Goal: Information Seeking & Learning: Learn about a topic

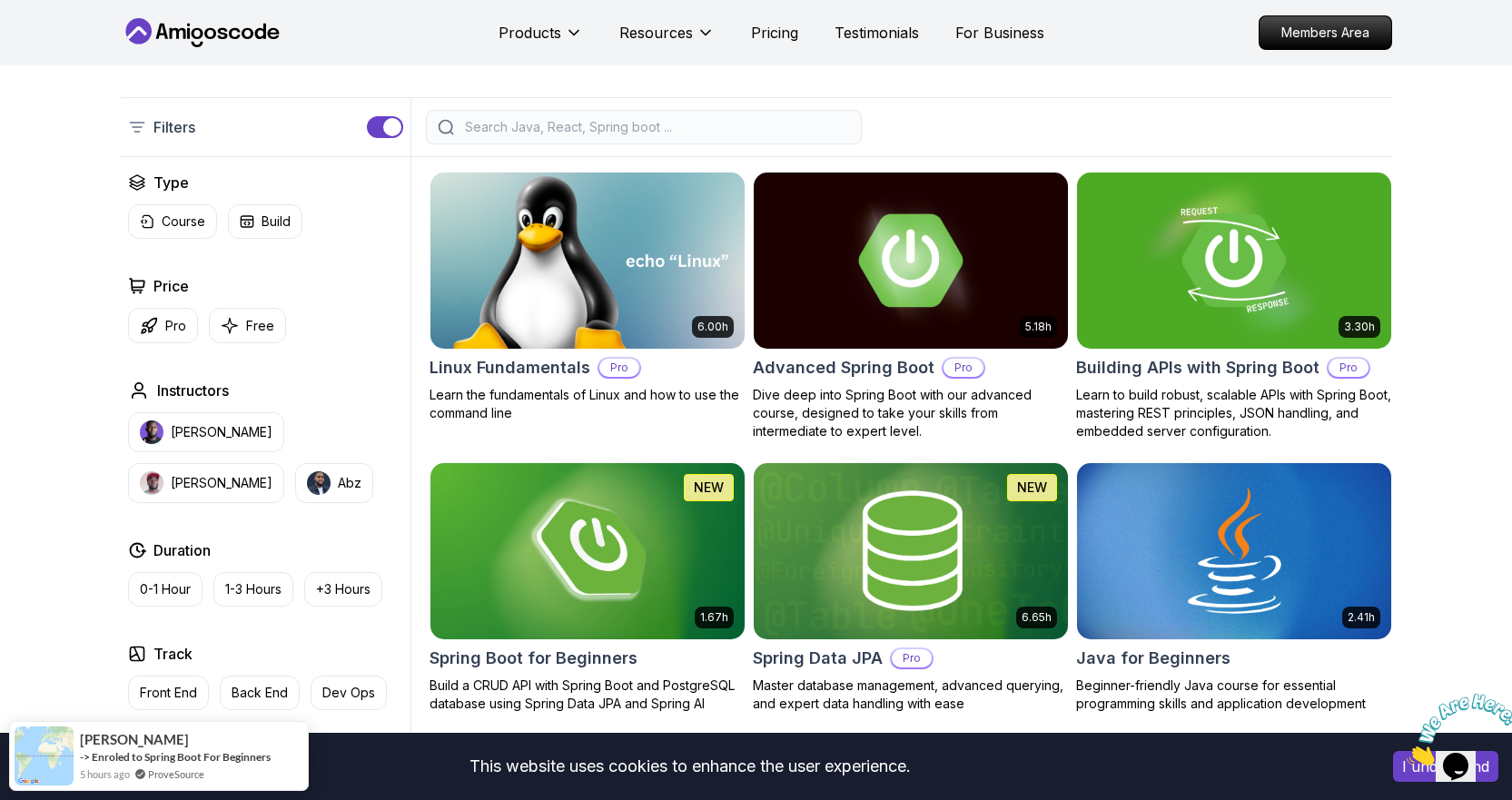
scroll to position [272, 0]
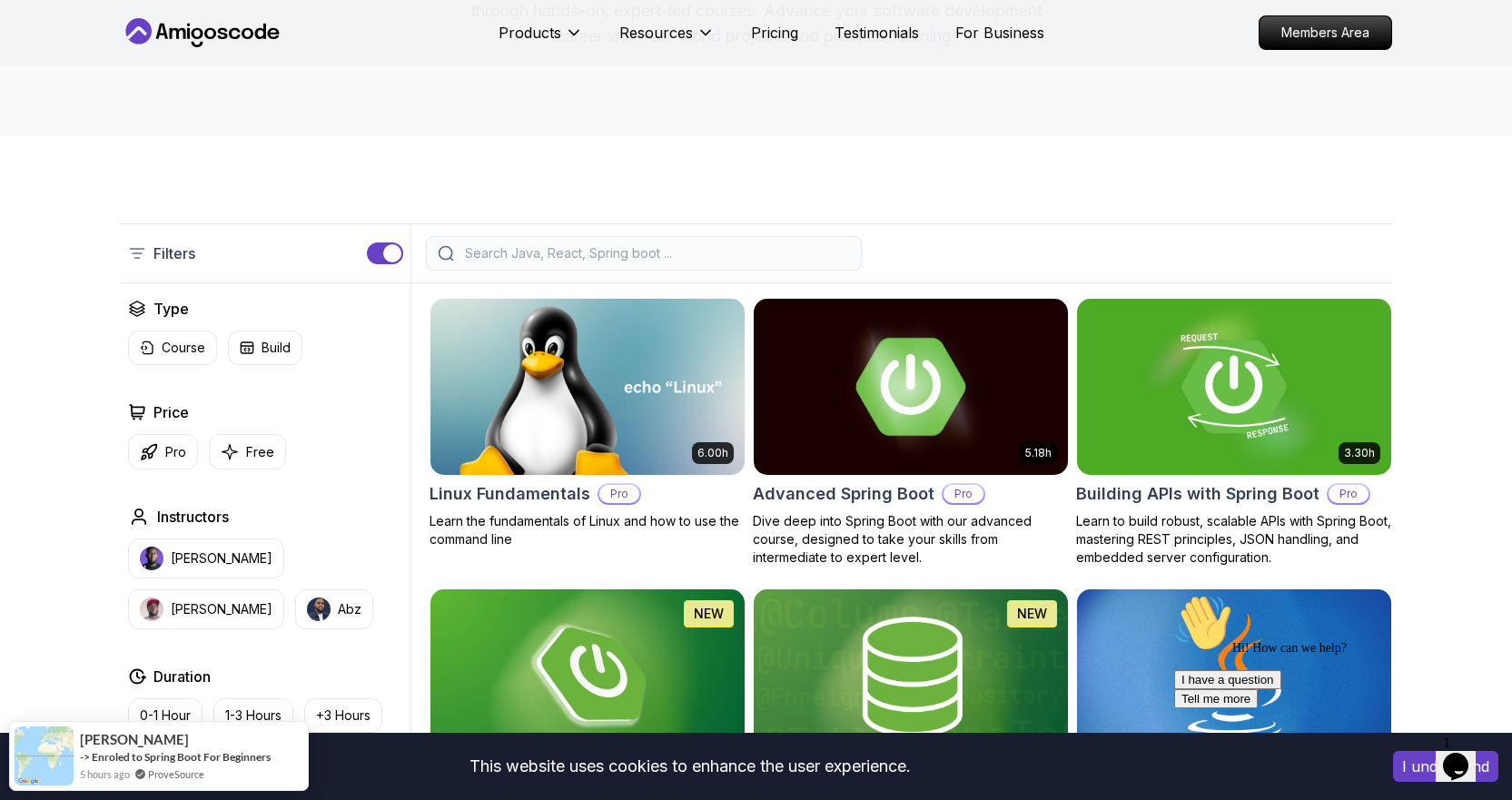
click at [946, 374] on img at bounding box center [910, 387] width 329 height 185
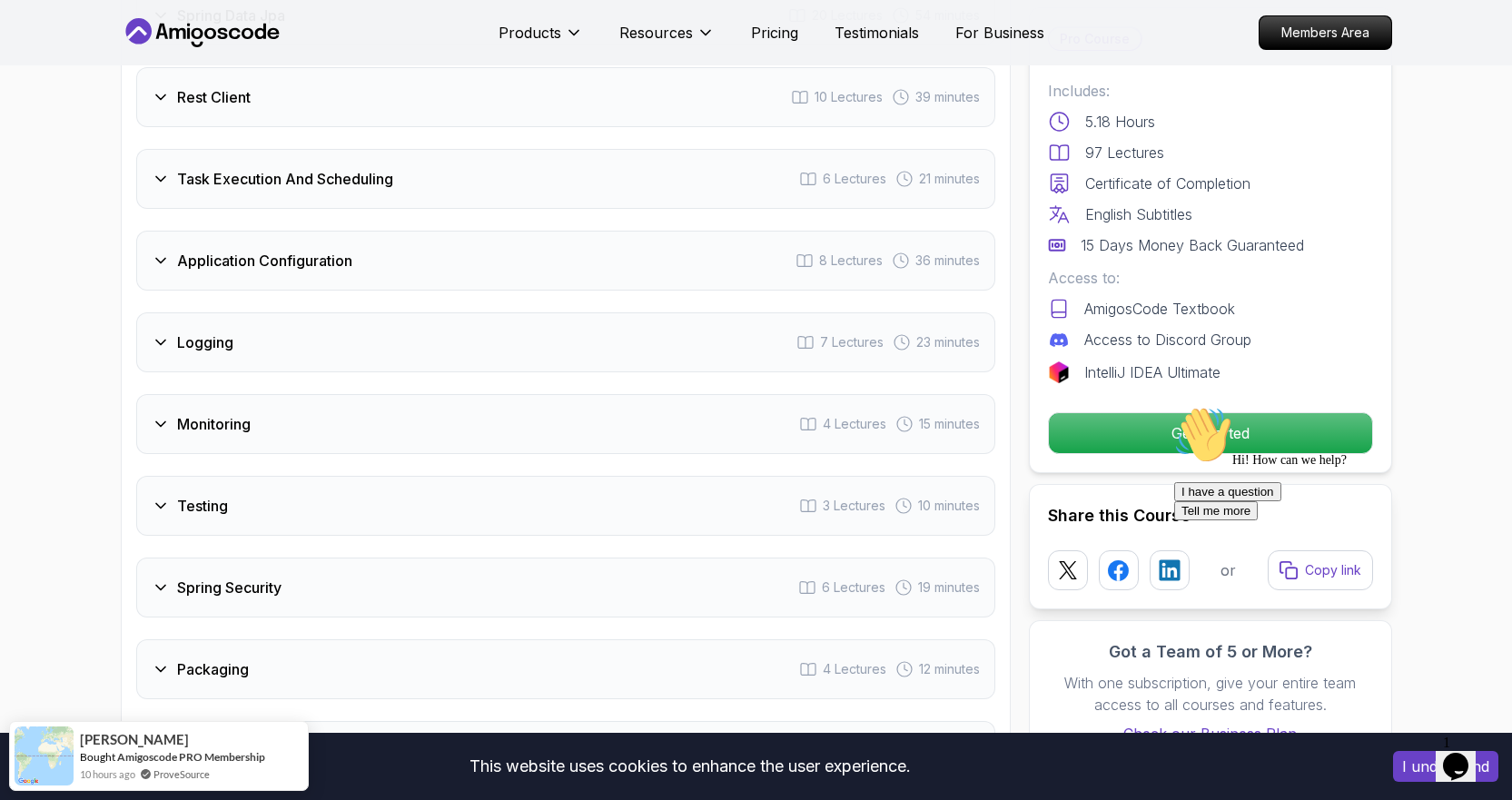
scroll to position [3177, 0]
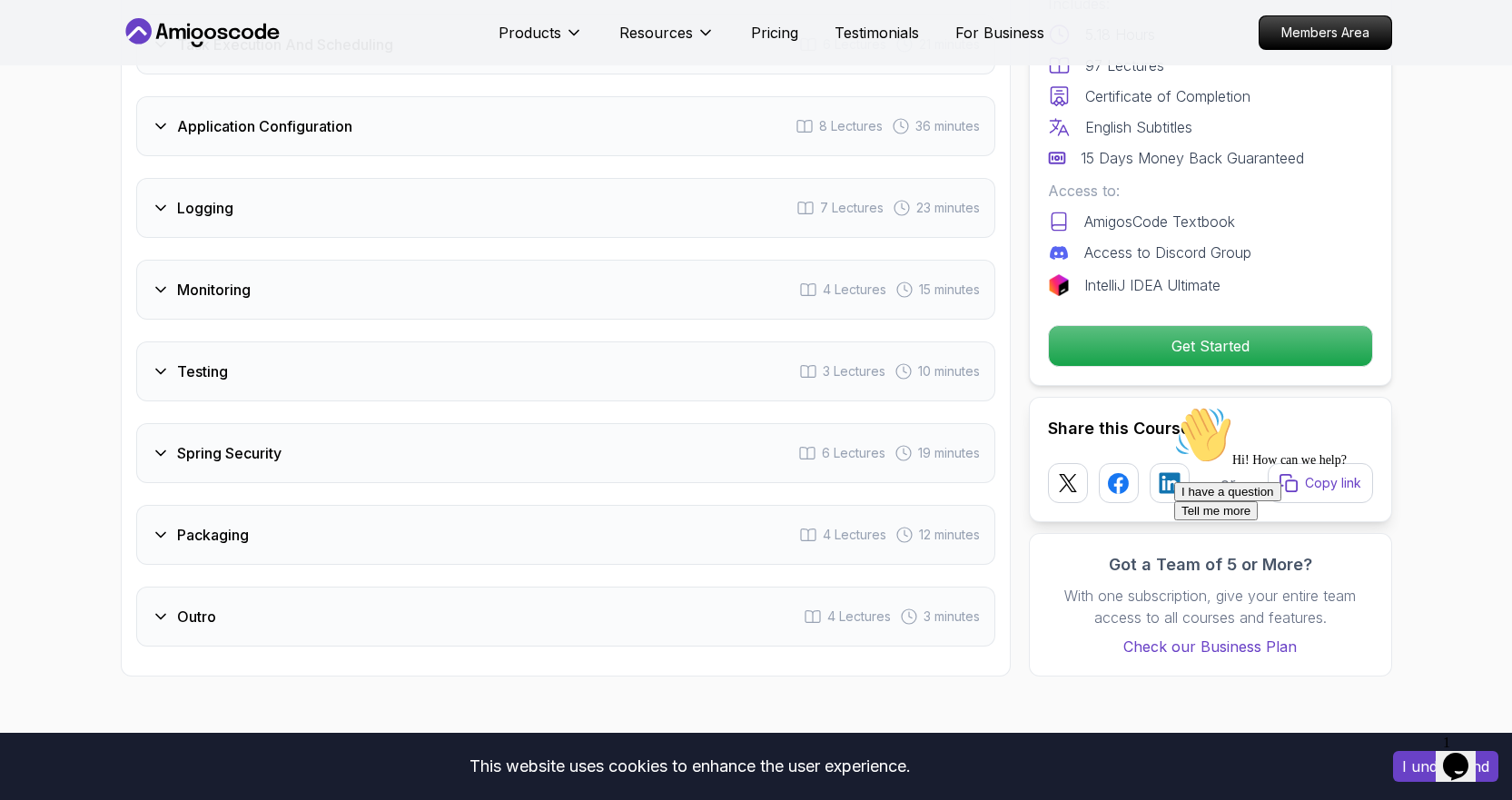
click at [173, 178] on div "Logging 7 Lectures 23 minutes" at bounding box center [565, 208] width 859 height 60
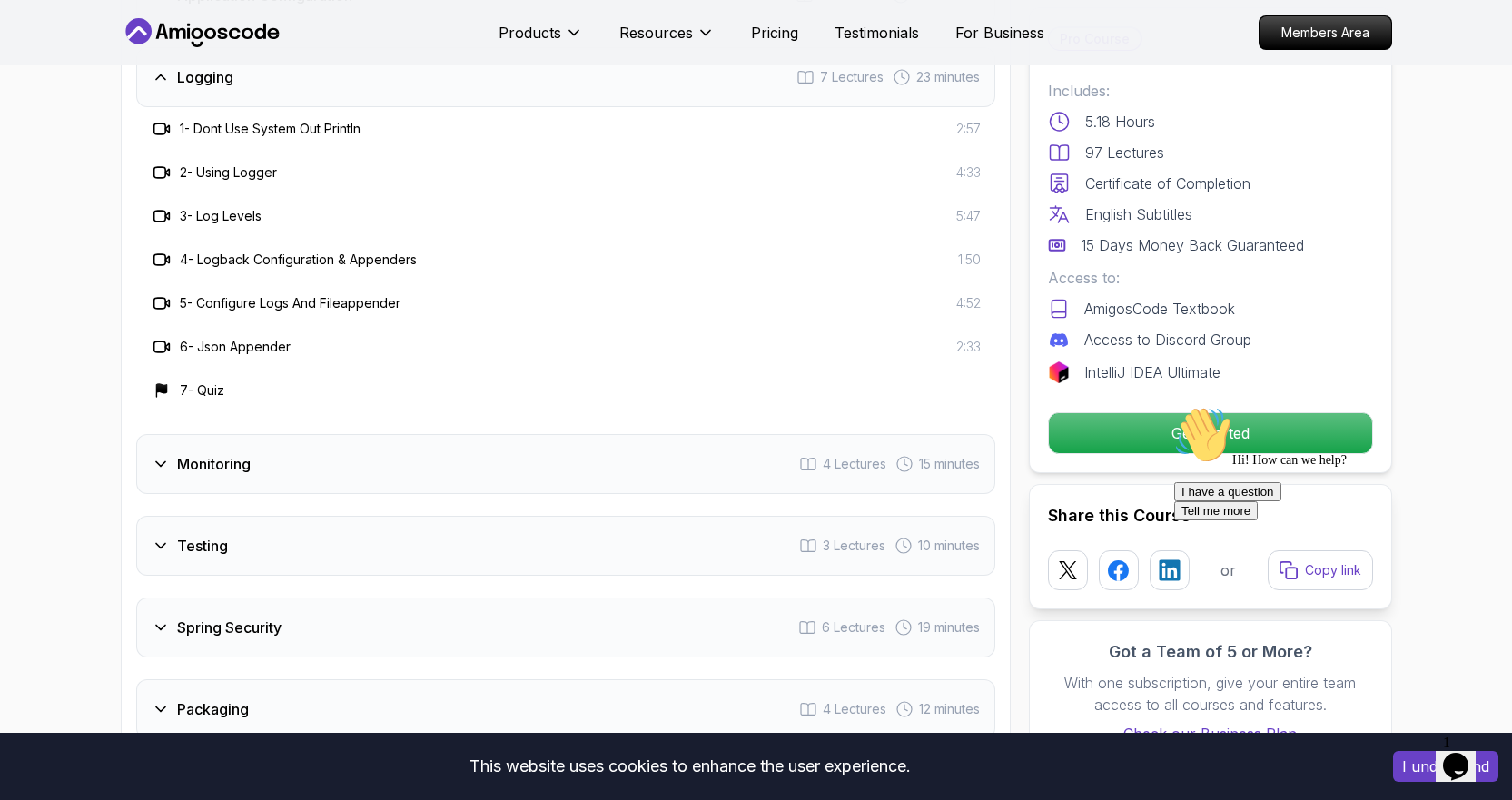
scroll to position [2955, 0]
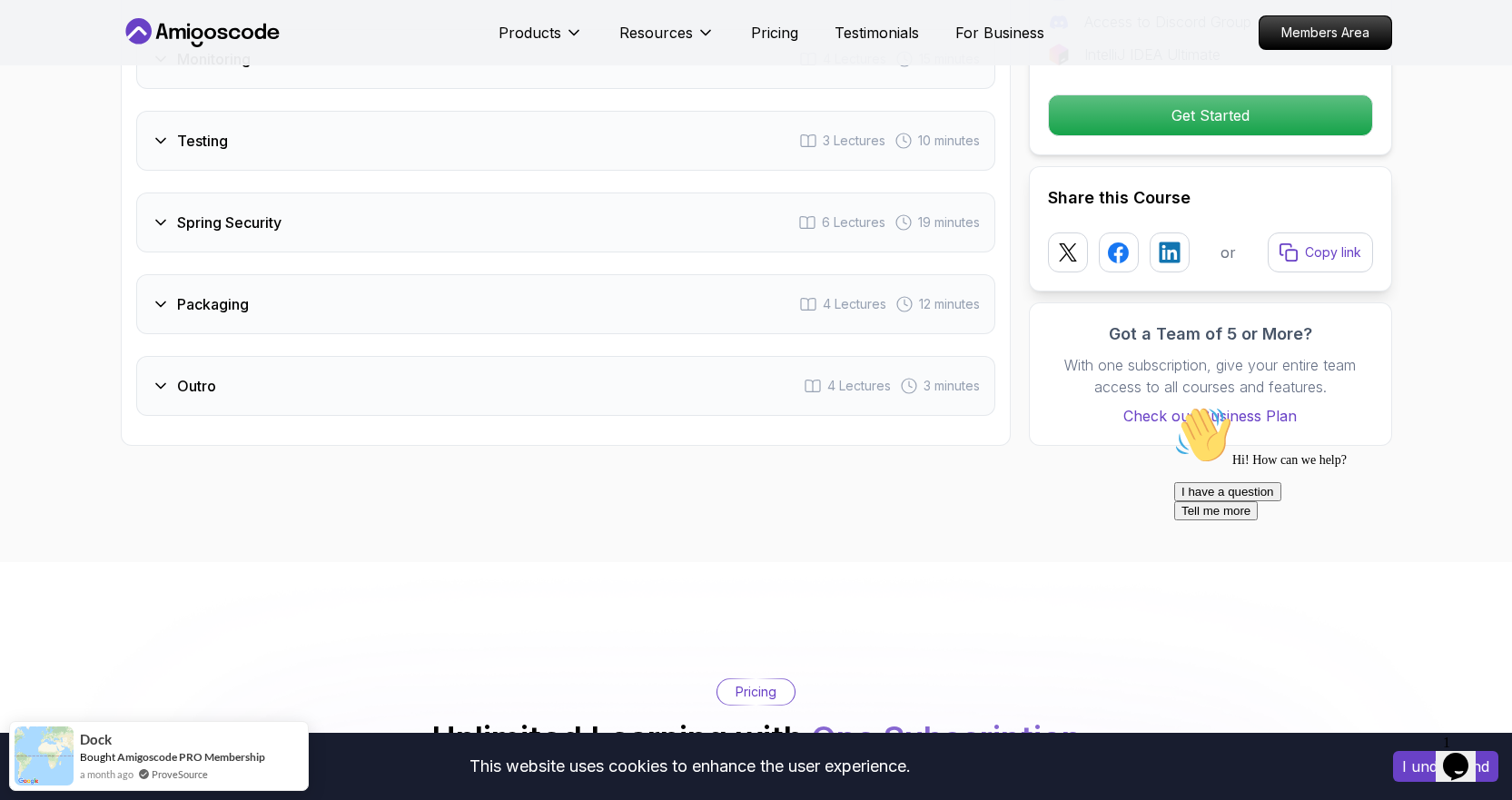
scroll to position [3500, 0]
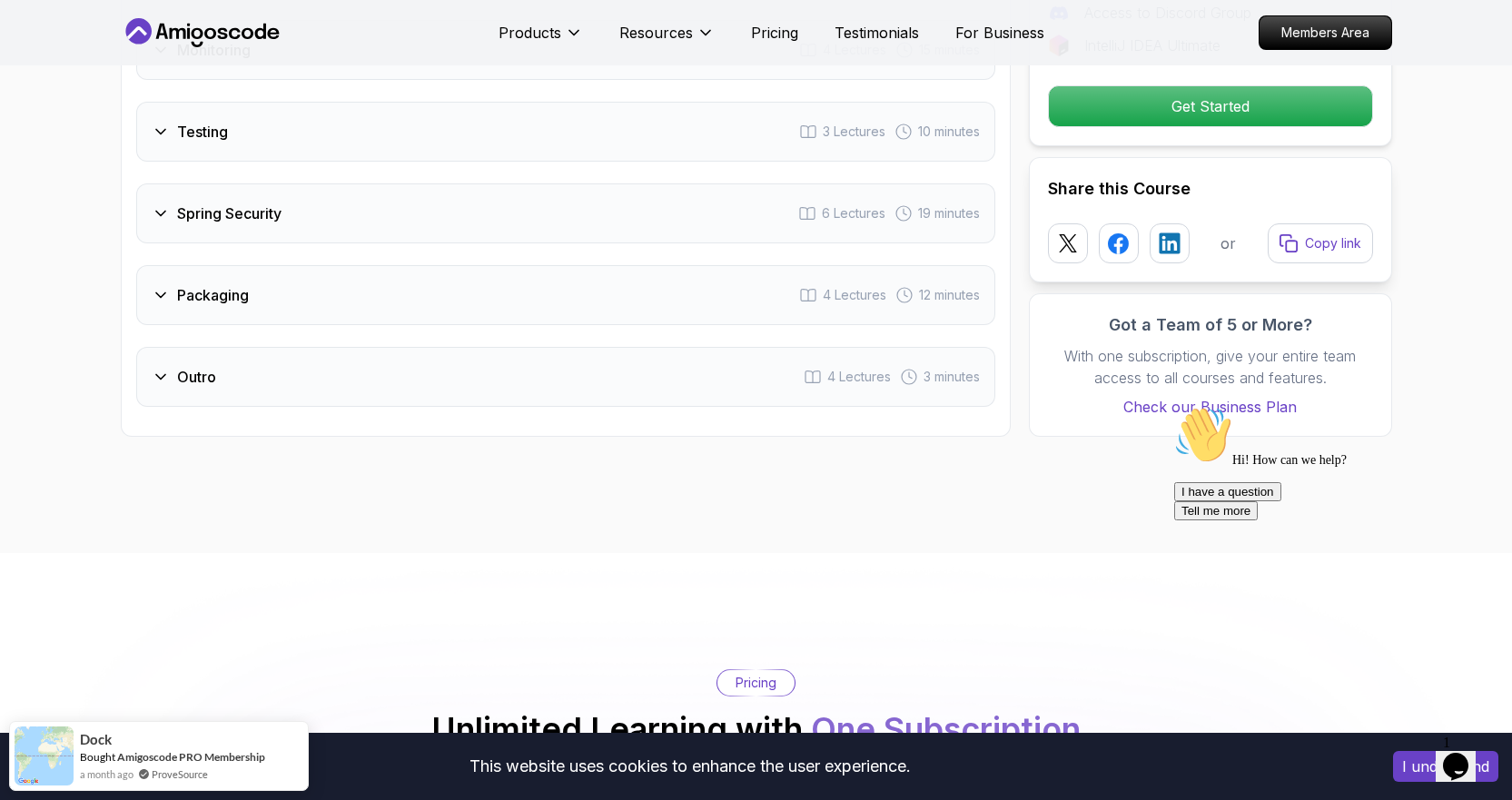
click at [197, 265] on div "Packaging 4 Lectures 12 minutes" at bounding box center [565, 295] width 859 height 60
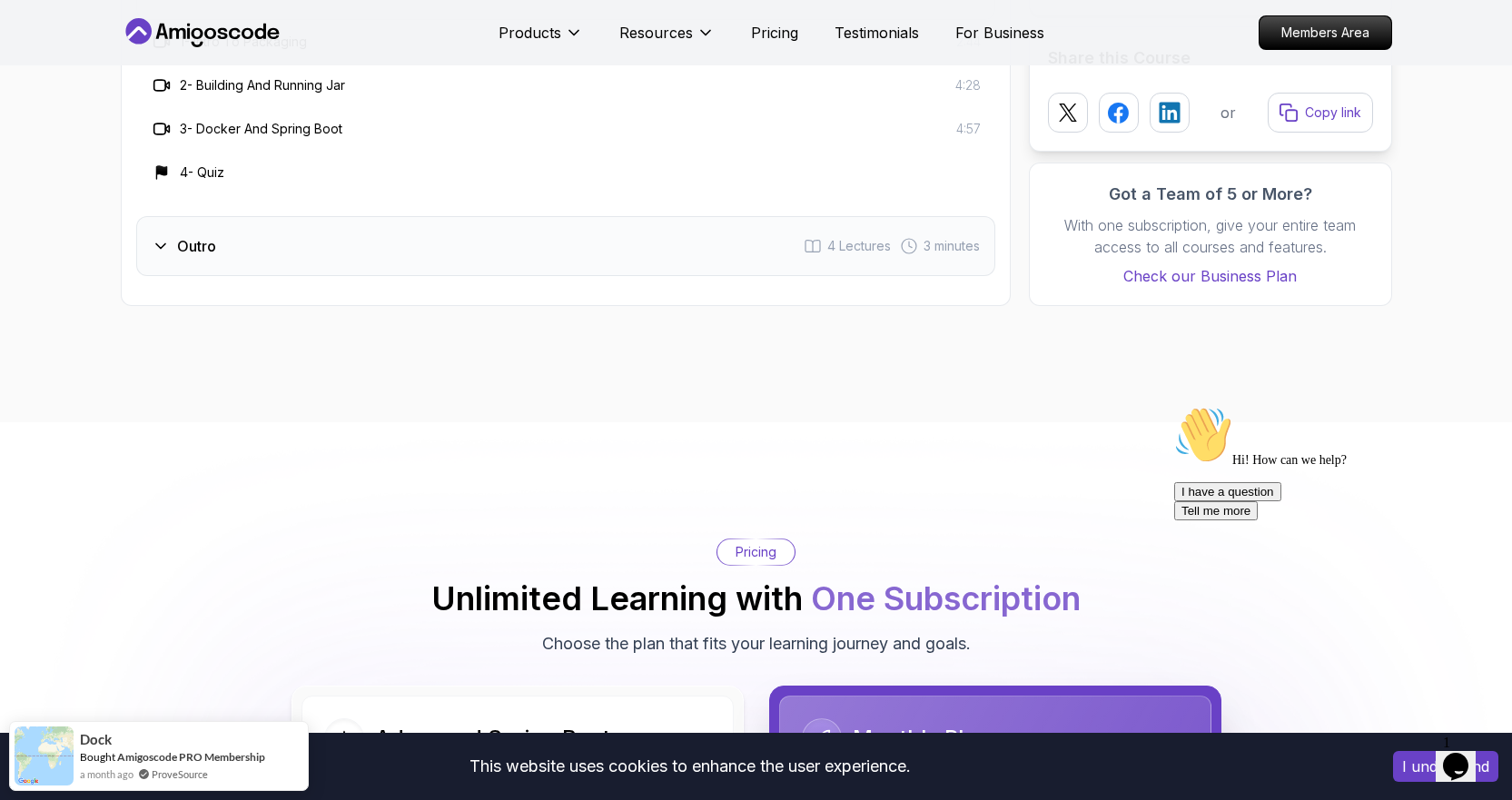
scroll to position [3195, 0]
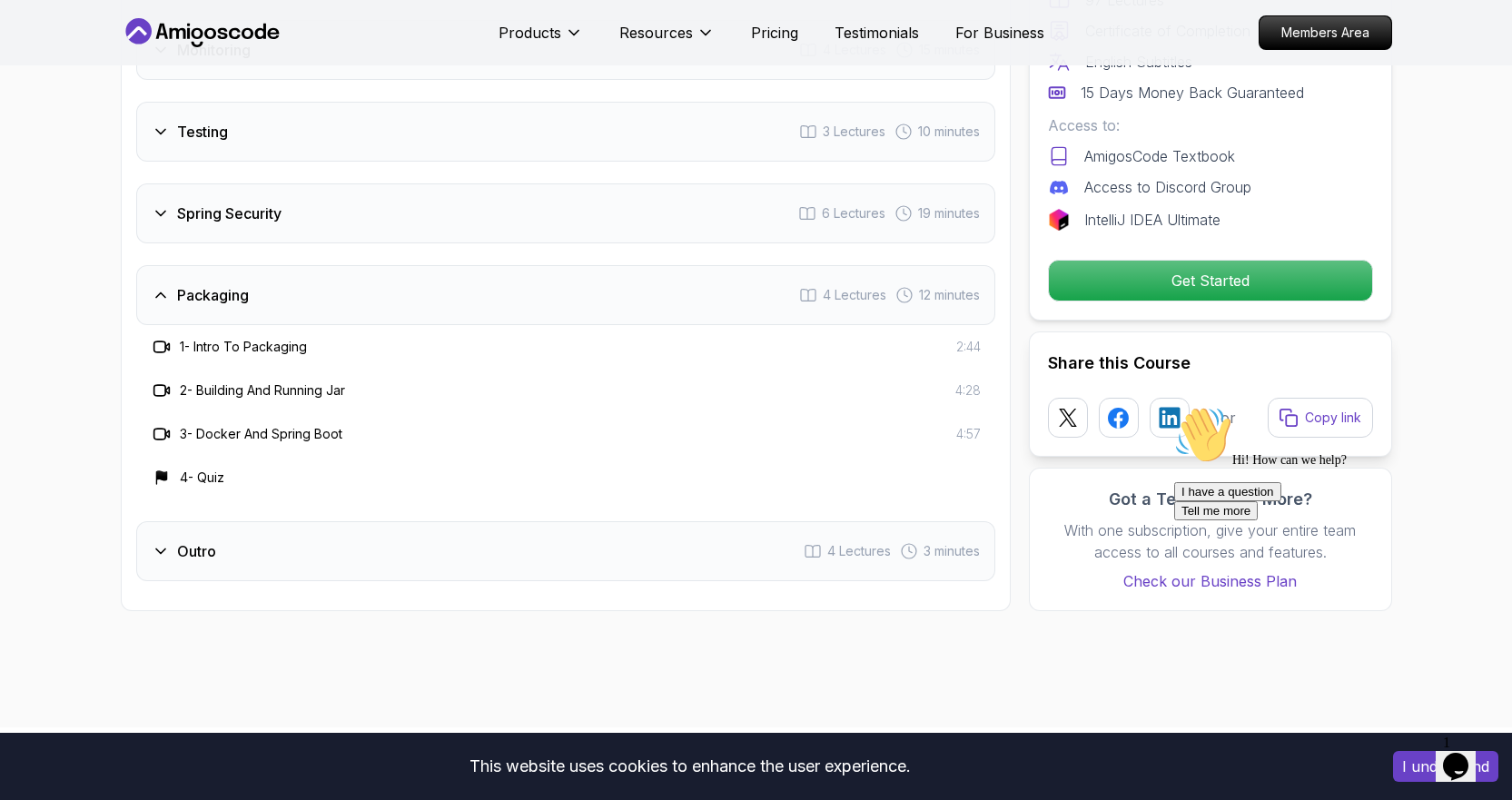
click at [206, 540] on h3 "Outro" at bounding box center [197, 551] width 39 height 22
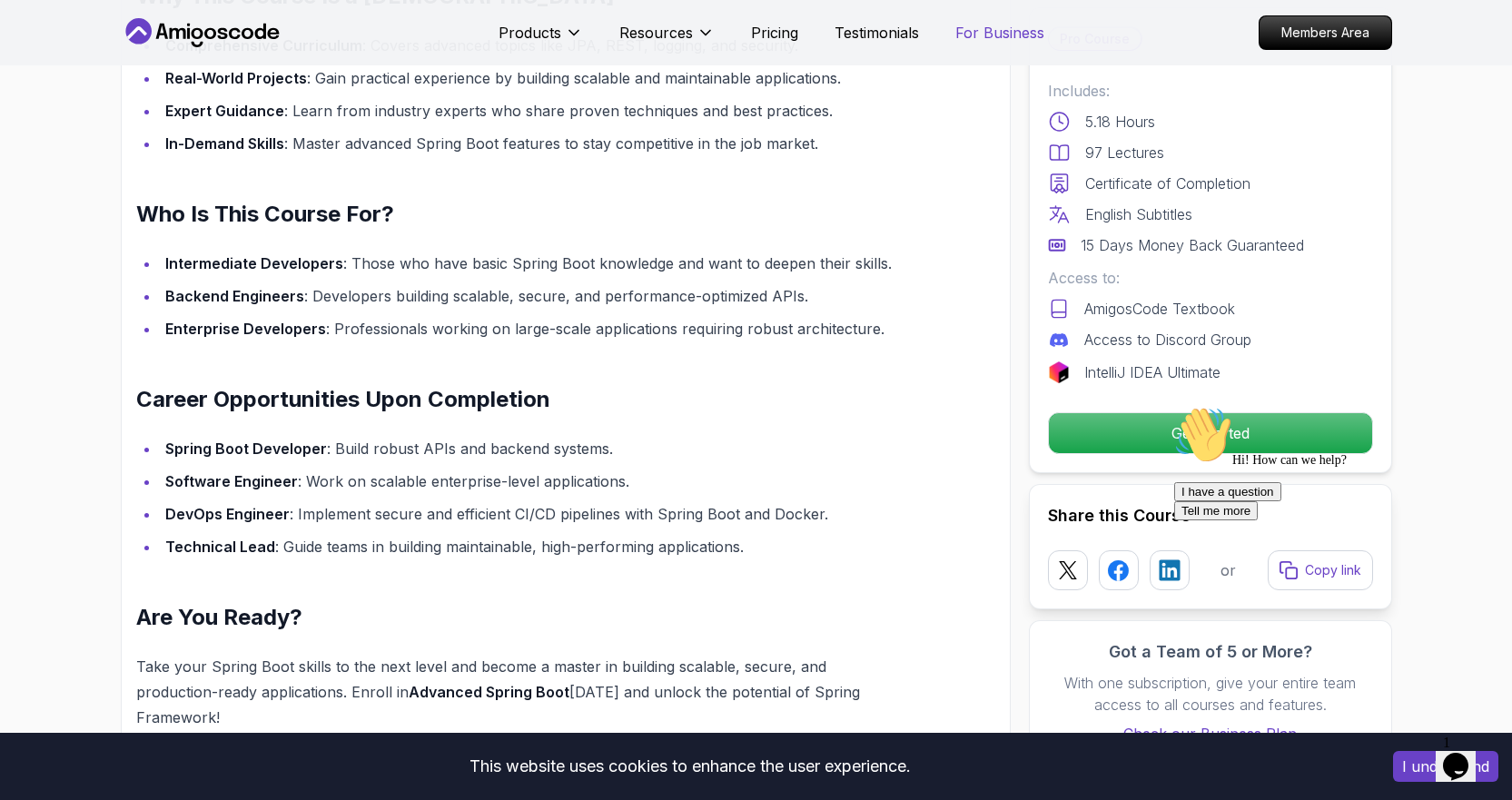
scroll to position [1652, 0]
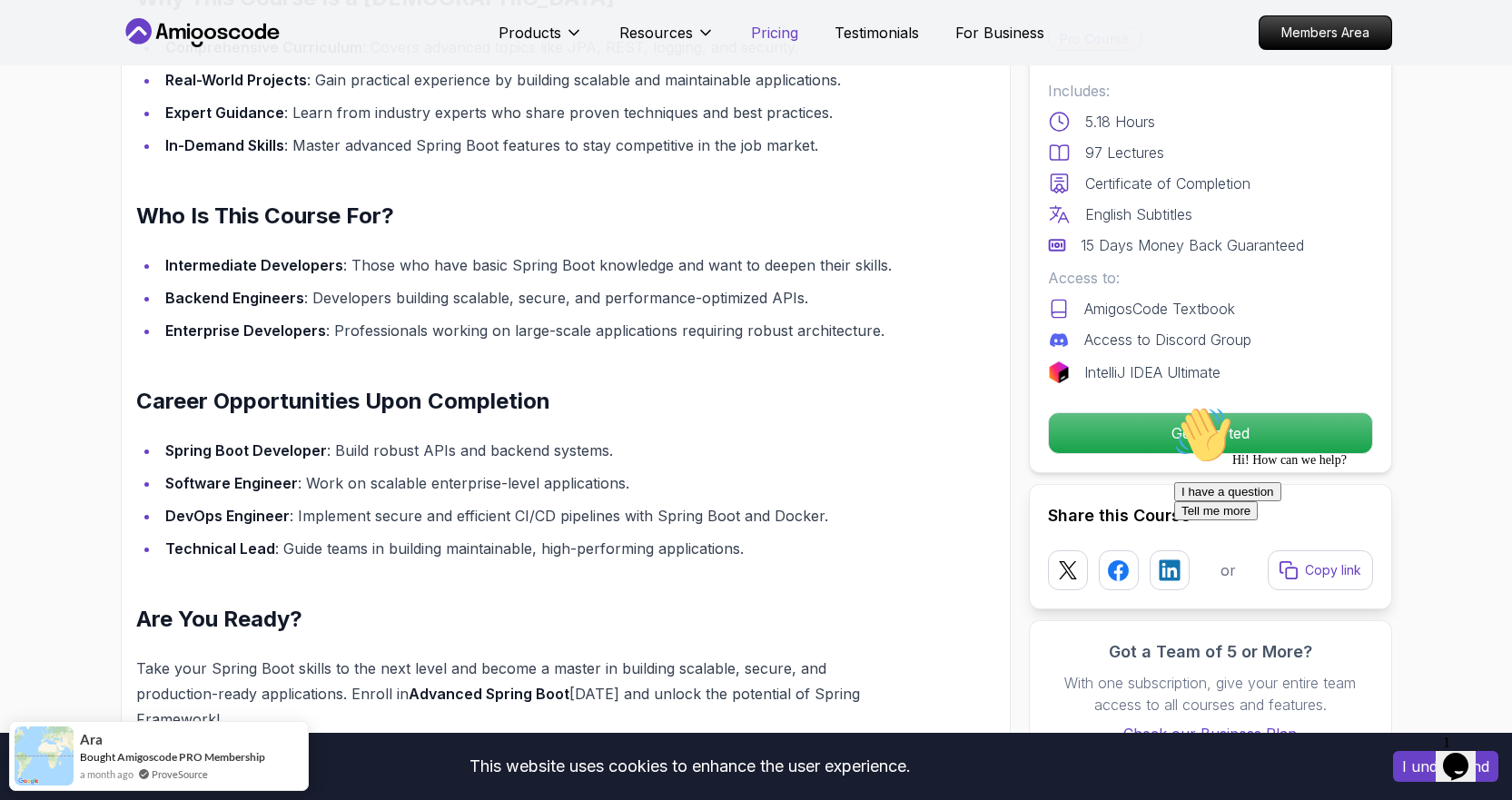
click at [752, 38] on p "Pricing" at bounding box center [775, 33] width 48 height 22
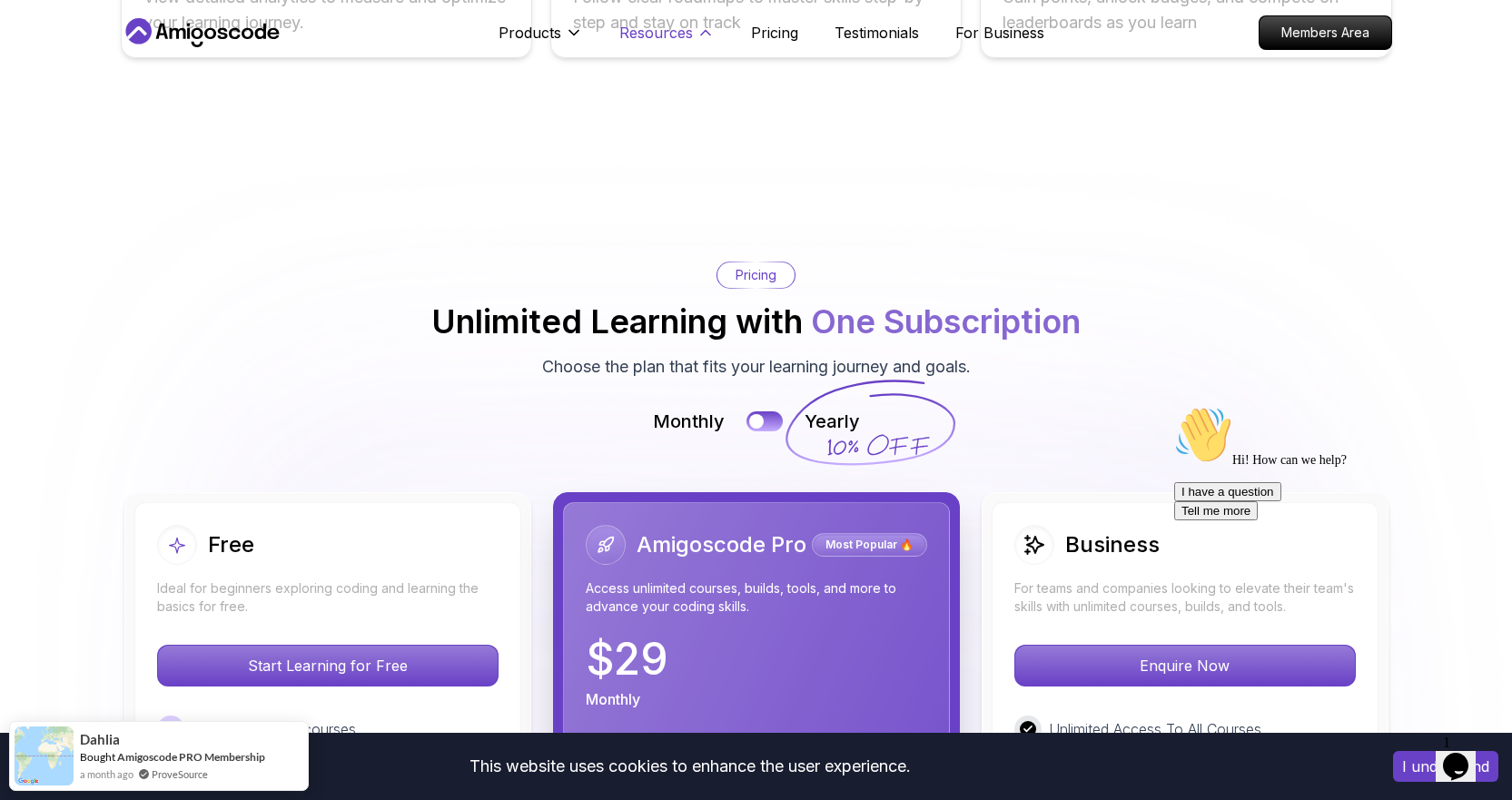
scroll to position [3794, 0]
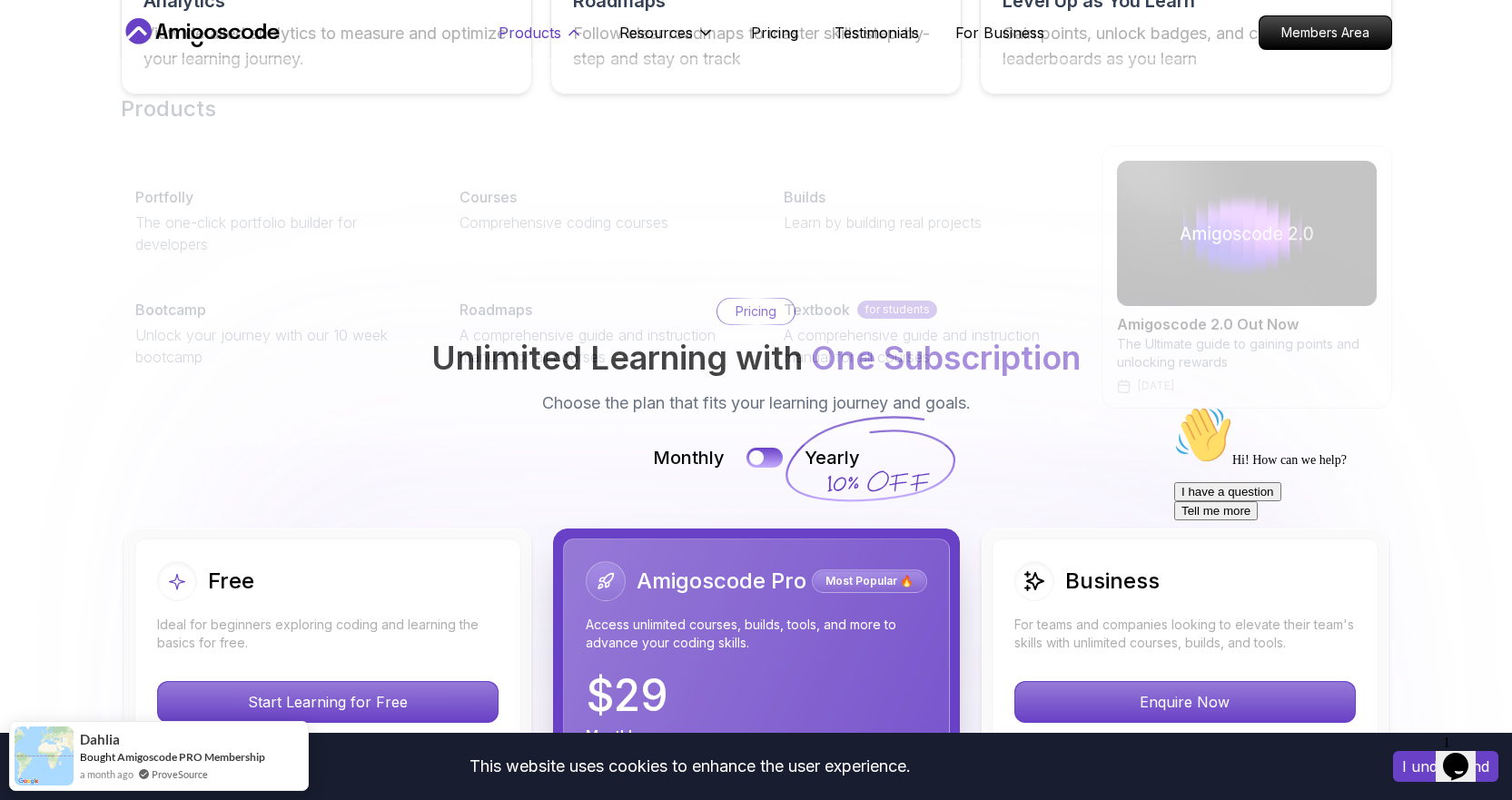
click at [525, 30] on p "Products" at bounding box center [530, 33] width 63 height 22
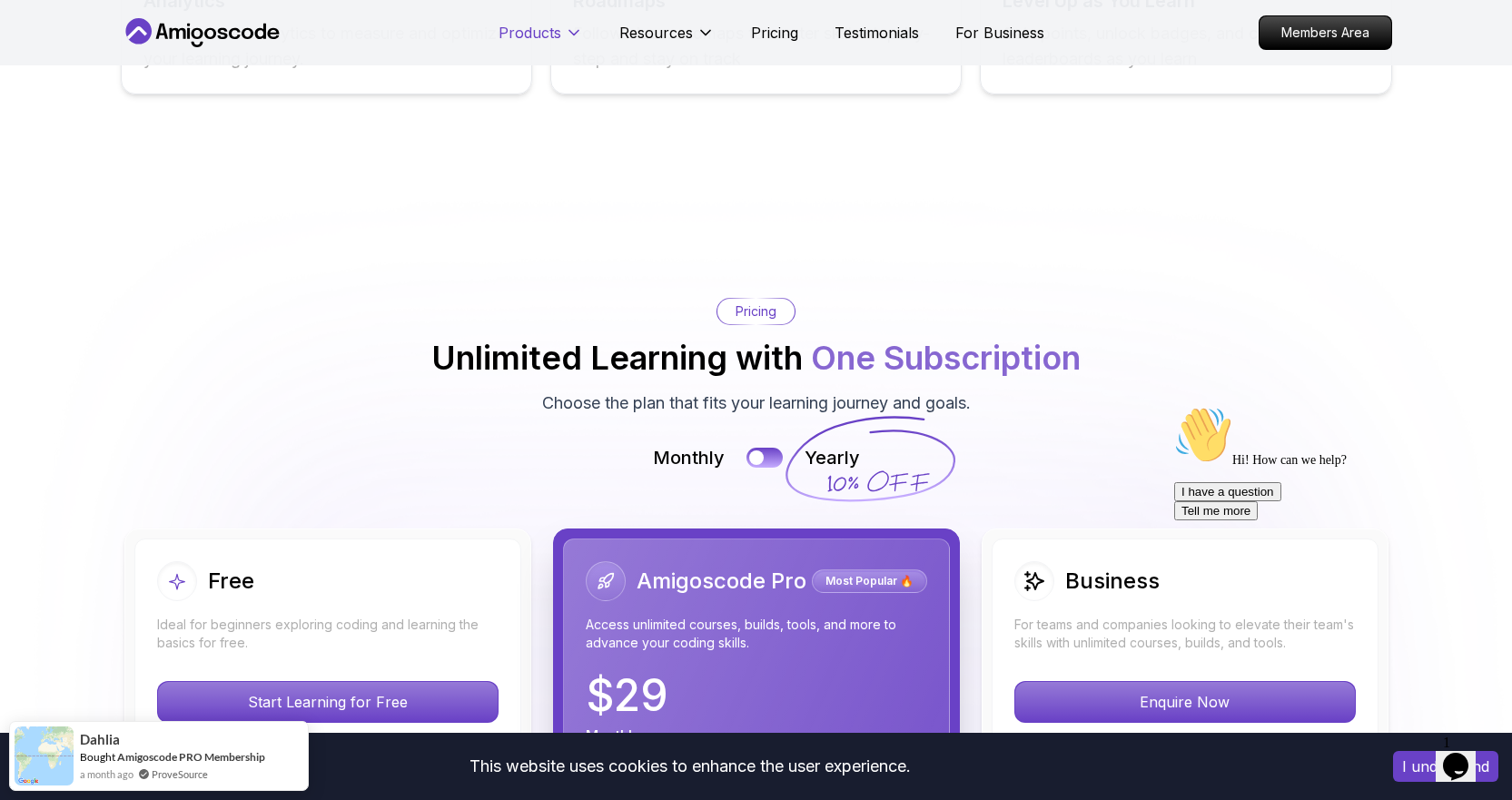
click at [572, 23] on button "Products" at bounding box center [541, 40] width 84 height 37
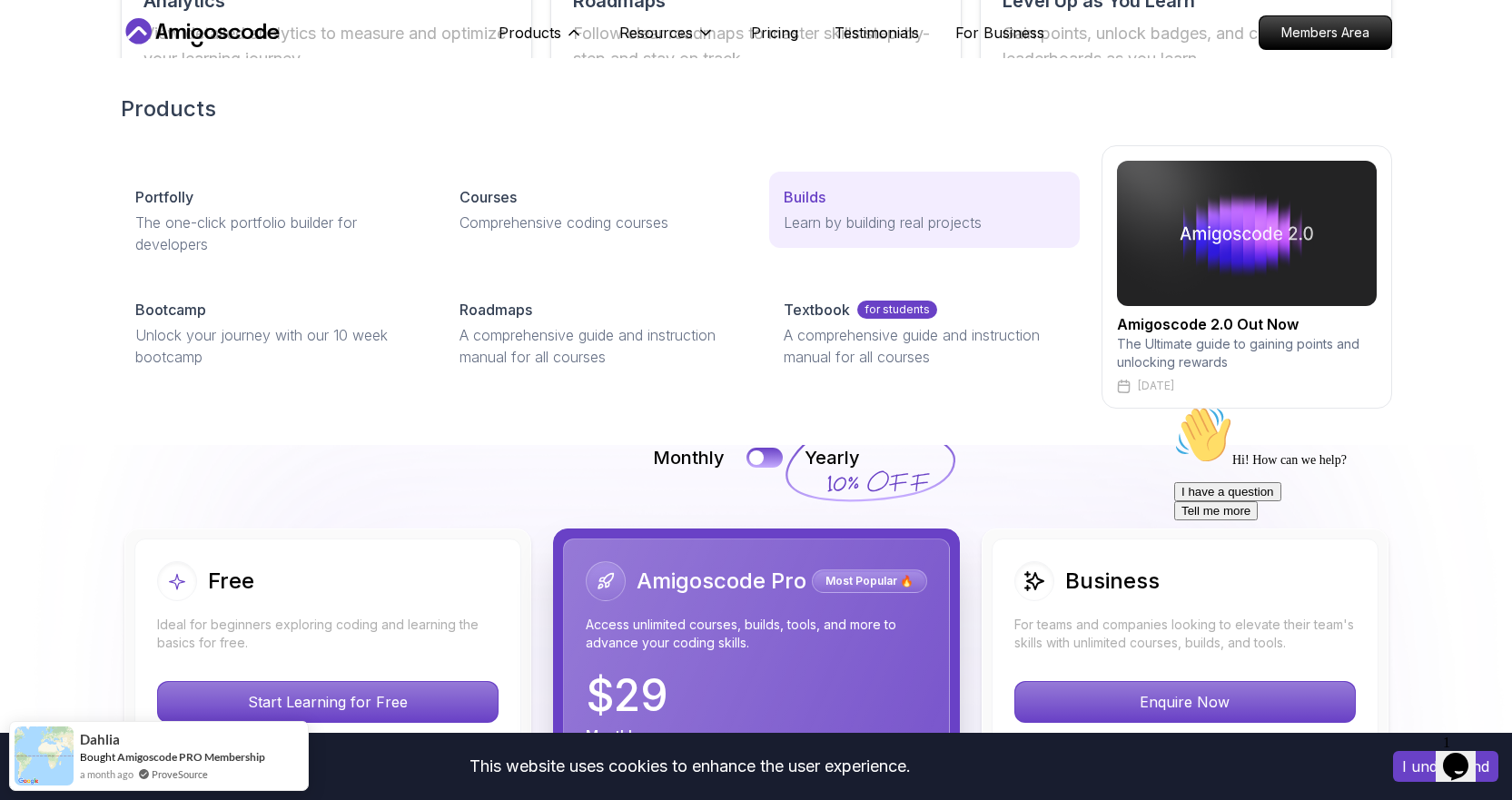
click at [782, 211] on link "Builds Learn by building real projects" at bounding box center [924, 209] width 310 height 76
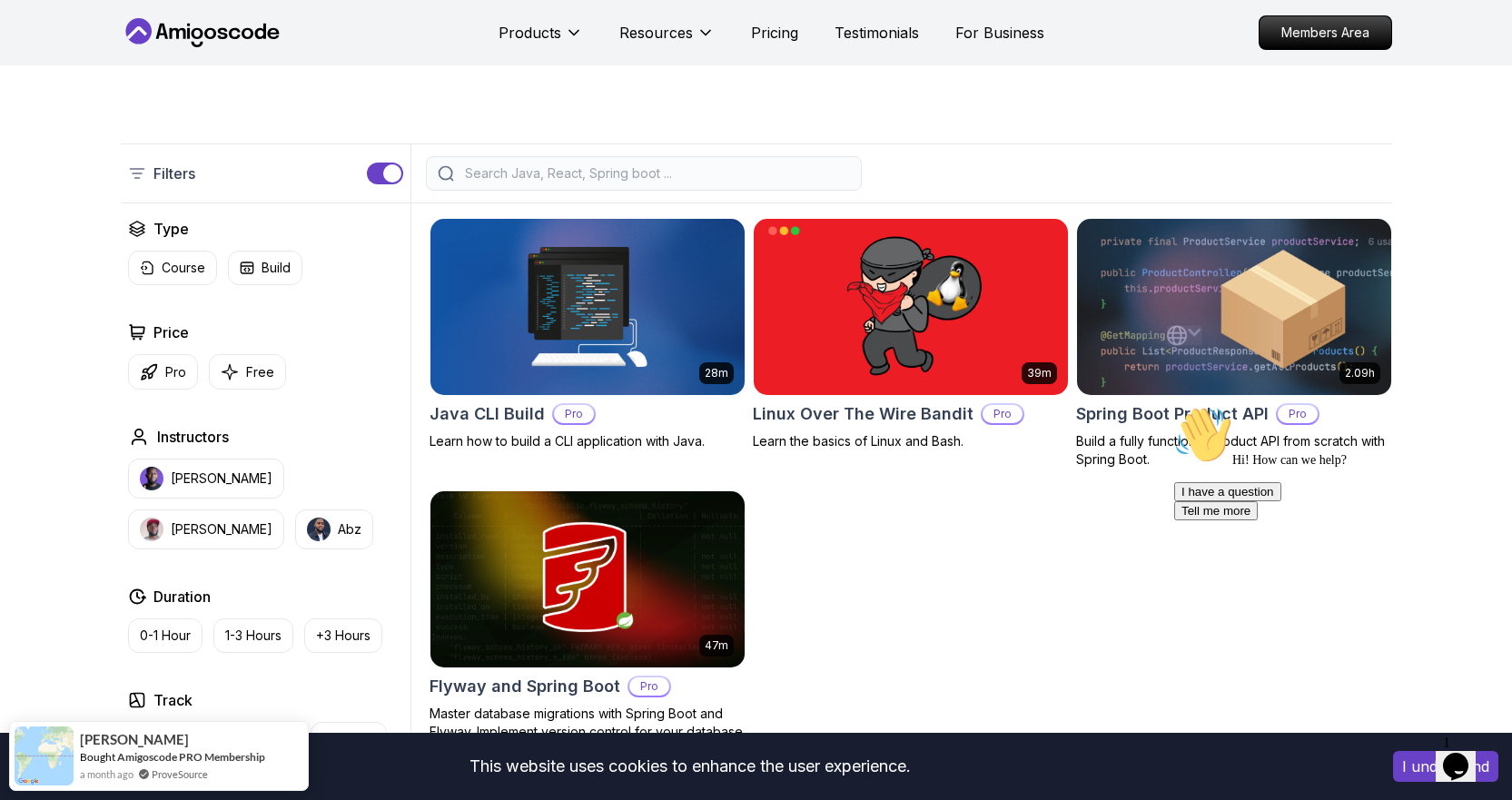
scroll to position [453, 0]
